Goal: Find specific page/section: Find specific page/section

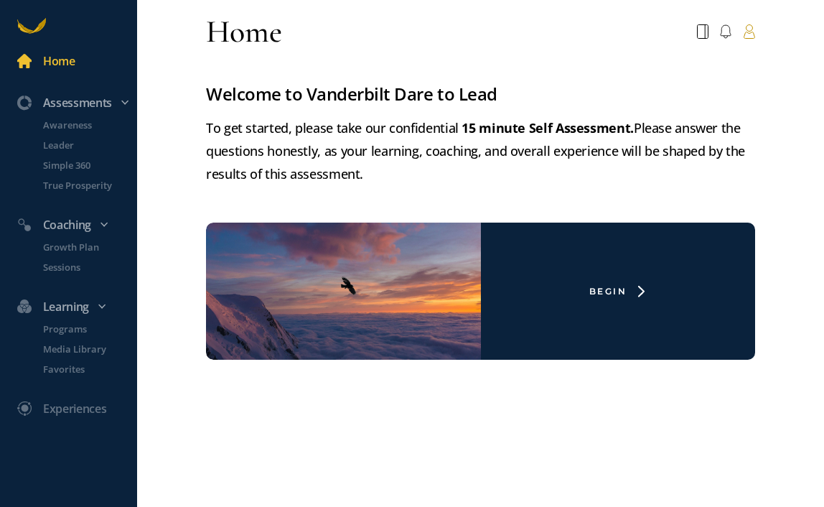
click at [749, 32] on icon at bounding box center [749, 31] width 12 height 14
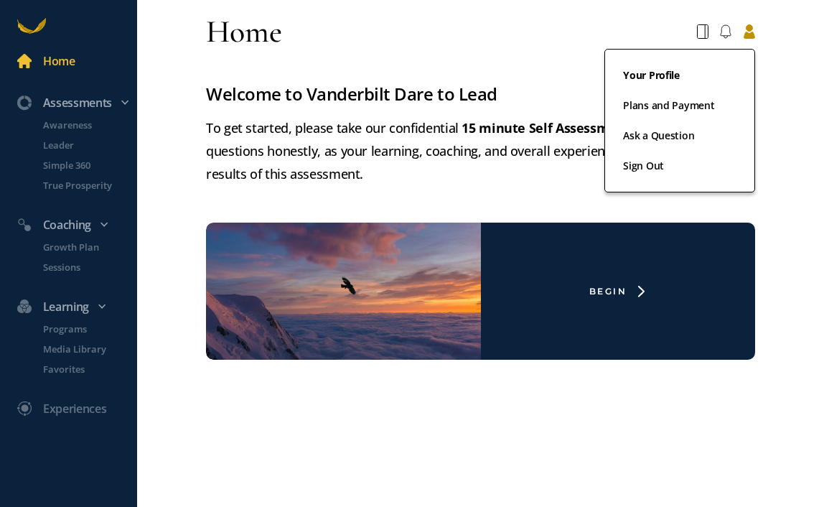
click at [658, 75] on link "Your Profile" at bounding box center [679, 82] width 113 height 30
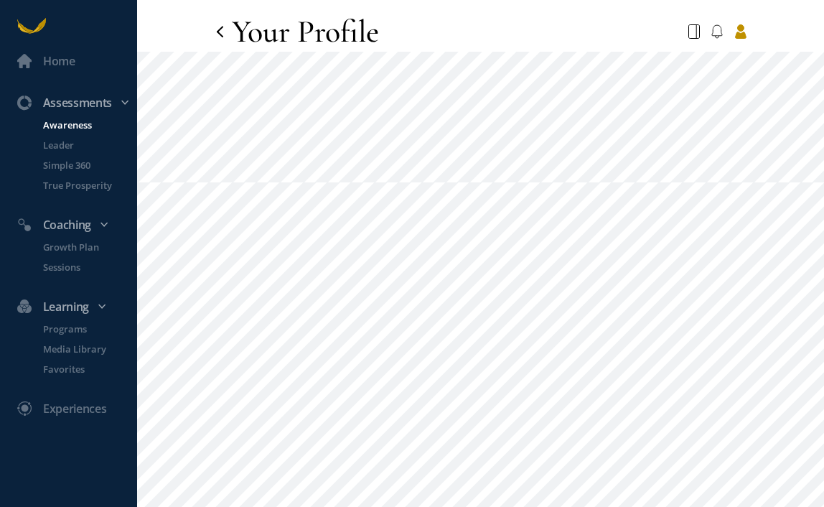
click at [72, 126] on p "Awareness" at bounding box center [88, 125] width 91 height 14
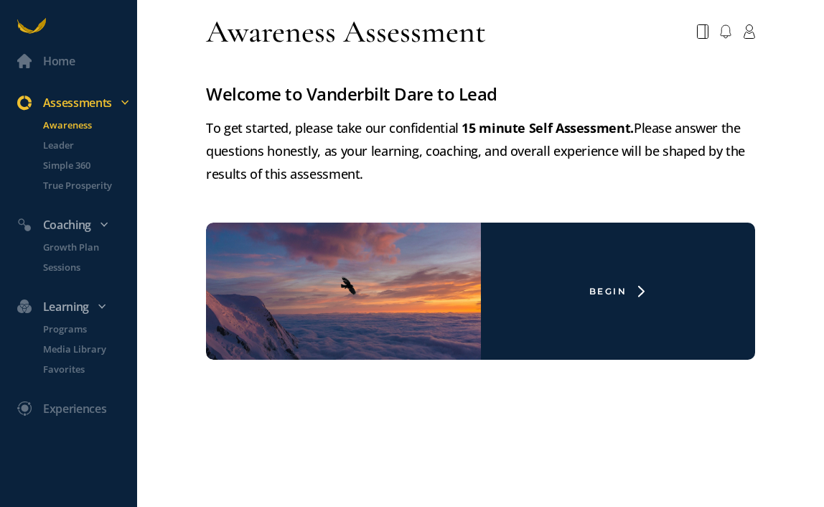
click at [67, 152] on li "Leader" at bounding box center [81, 148] width 111 height 20
click at [66, 144] on p "Leader" at bounding box center [88, 145] width 91 height 14
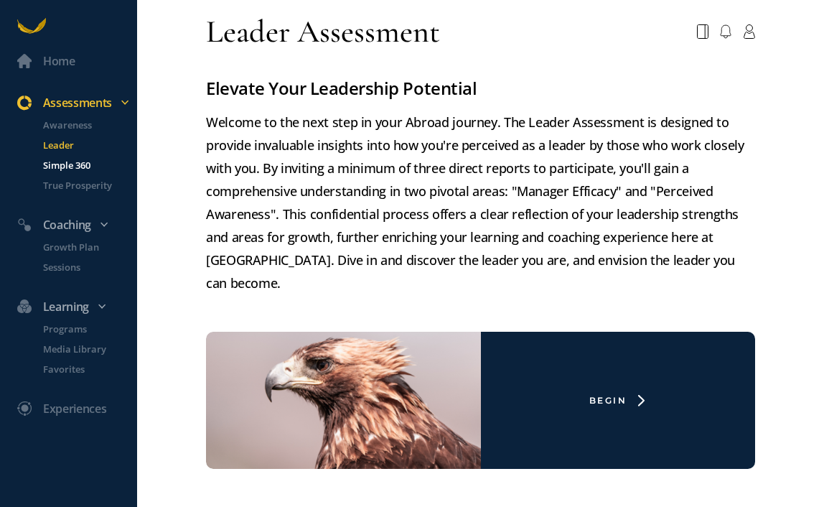
click at [62, 166] on p "Simple 360" at bounding box center [88, 165] width 91 height 14
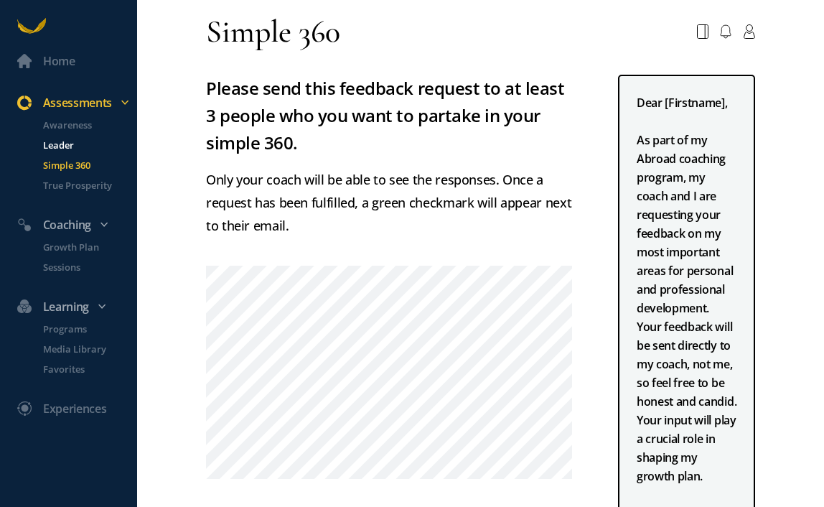
click at [64, 144] on p "Leader" at bounding box center [88, 145] width 91 height 14
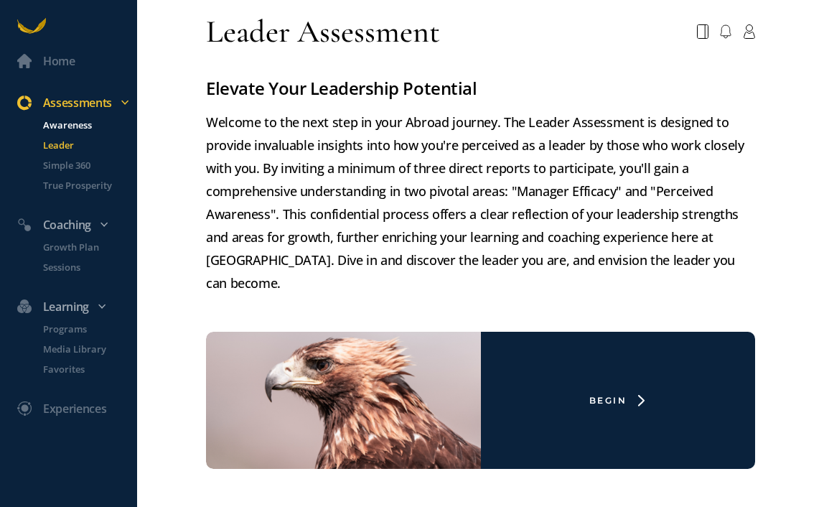
click at [74, 123] on p "Awareness" at bounding box center [88, 125] width 91 height 14
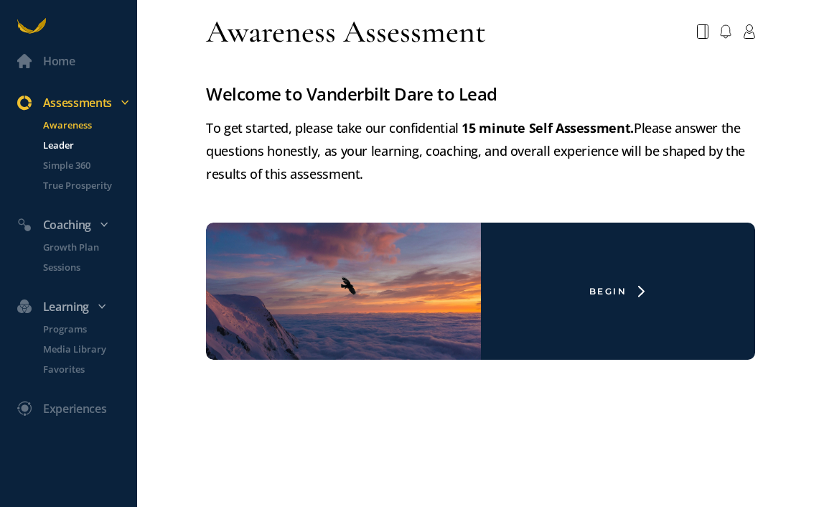
click at [62, 141] on p "Leader" at bounding box center [88, 145] width 91 height 14
